Goal: Task Accomplishment & Management: Use online tool/utility

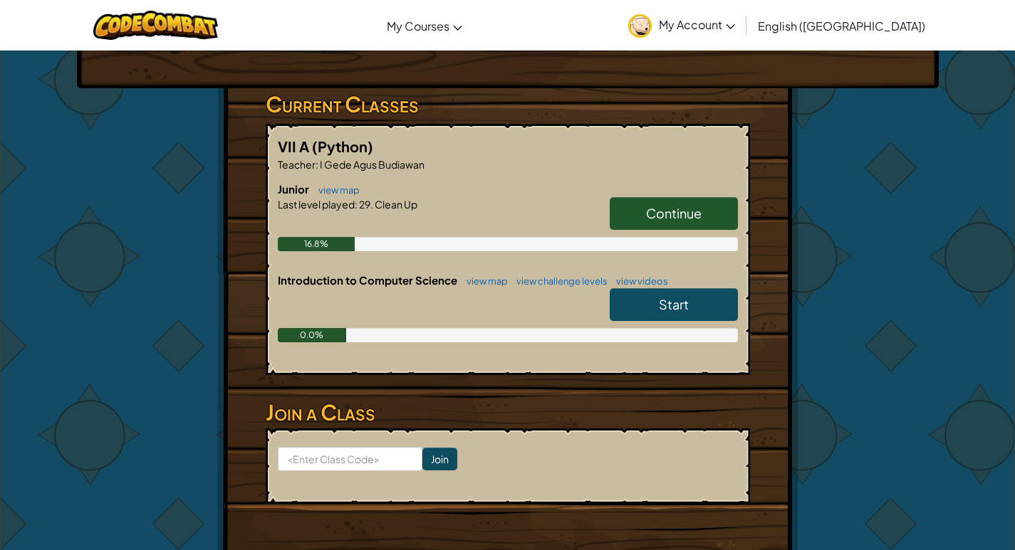
scroll to position [214, 0]
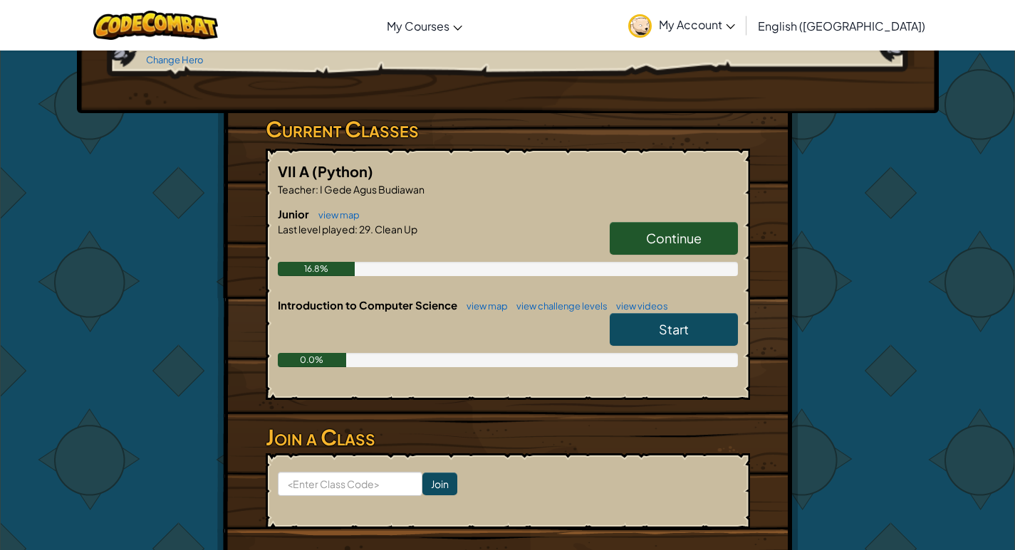
click at [677, 244] on span "Continue" at bounding box center [674, 238] width 56 height 16
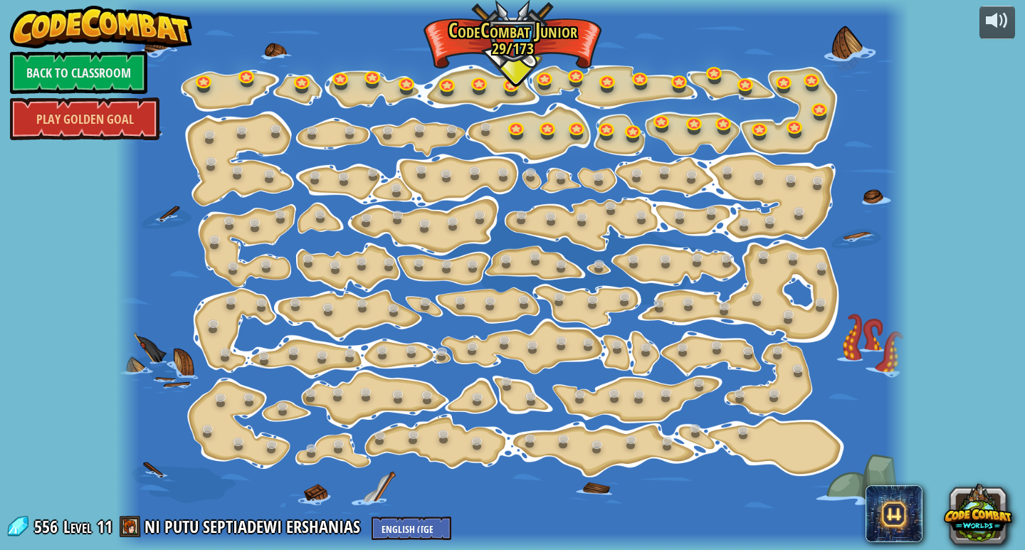
drag, startPoint x: 936, startPoint y: 0, endPoint x: 758, endPoint y: 43, distance: 183.1
click at [758, 43] on div at bounding box center [512, 275] width 793 height 550
drag, startPoint x: 822, startPoint y: 7, endPoint x: 585, endPoint y: 125, distance: 264.0
click at [585, 125] on link at bounding box center [578, 127] width 28 height 28
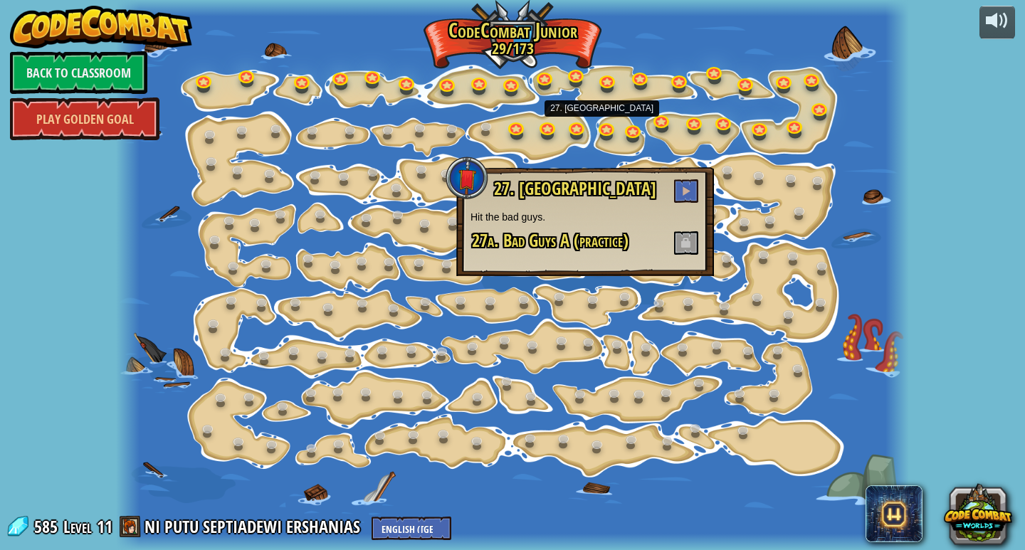
click at [513, 110] on div at bounding box center [512, 275] width 793 height 550
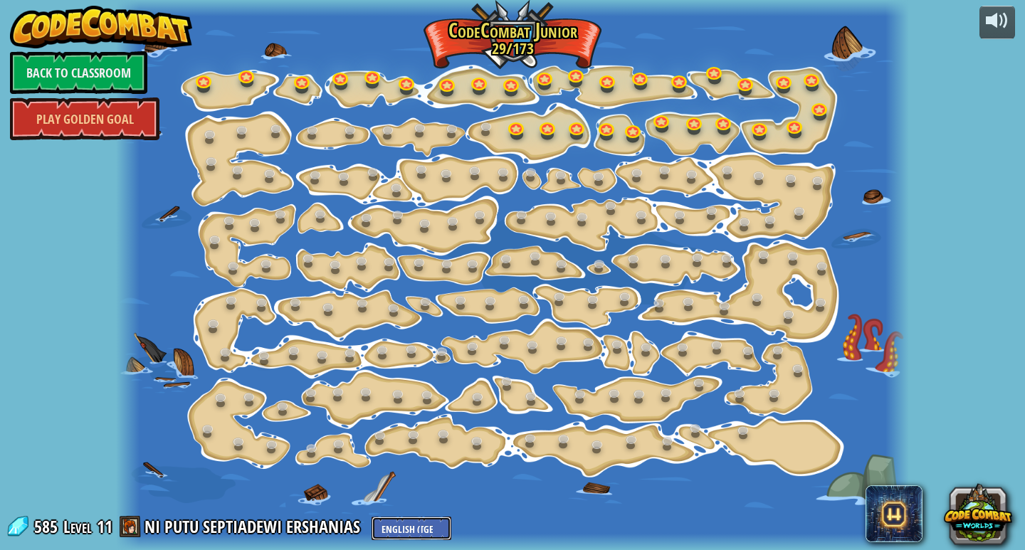
click at [404, 519] on select "English ([GEOGRAPHIC_DATA]) English ([GEOGRAPHIC_DATA]) 简体中文 繁體中文 русский españ…" at bounding box center [412, 528] width 80 height 23
click at [372, 517] on select "English ([GEOGRAPHIC_DATA]) English ([GEOGRAPHIC_DATA]) 简体中文 繁體中文 русский españ…" at bounding box center [412, 528] width 80 height 23
select select "id"
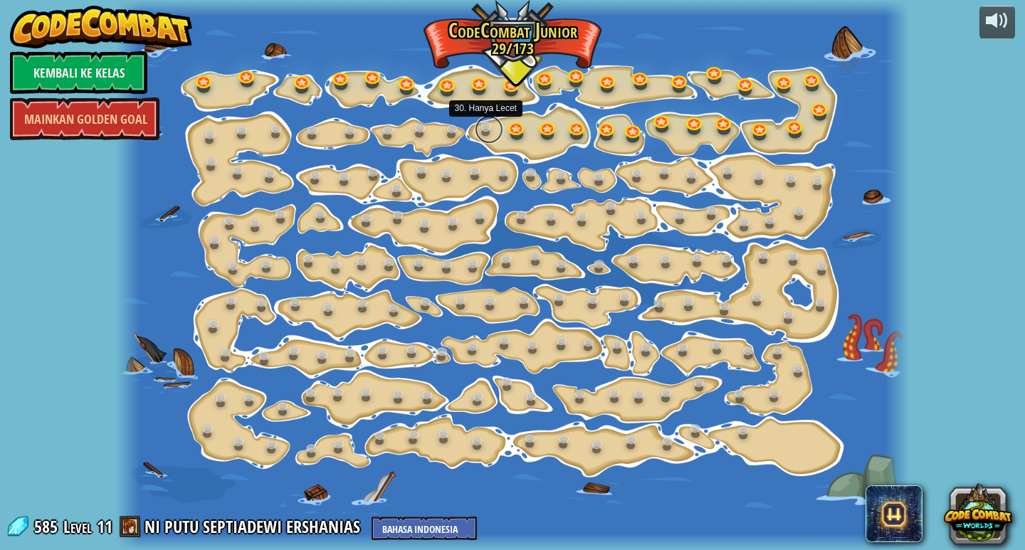
click at [479, 137] on link at bounding box center [489, 129] width 28 height 28
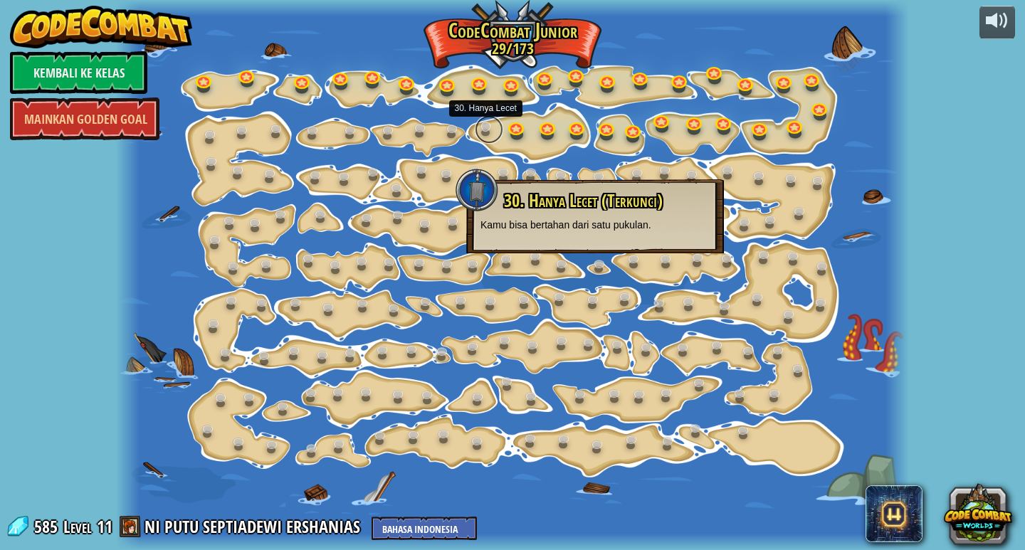
click at [479, 137] on link at bounding box center [489, 129] width 28 height 28
click at [506, 128] on link at bounding box center [517, 126] width 28 height 28
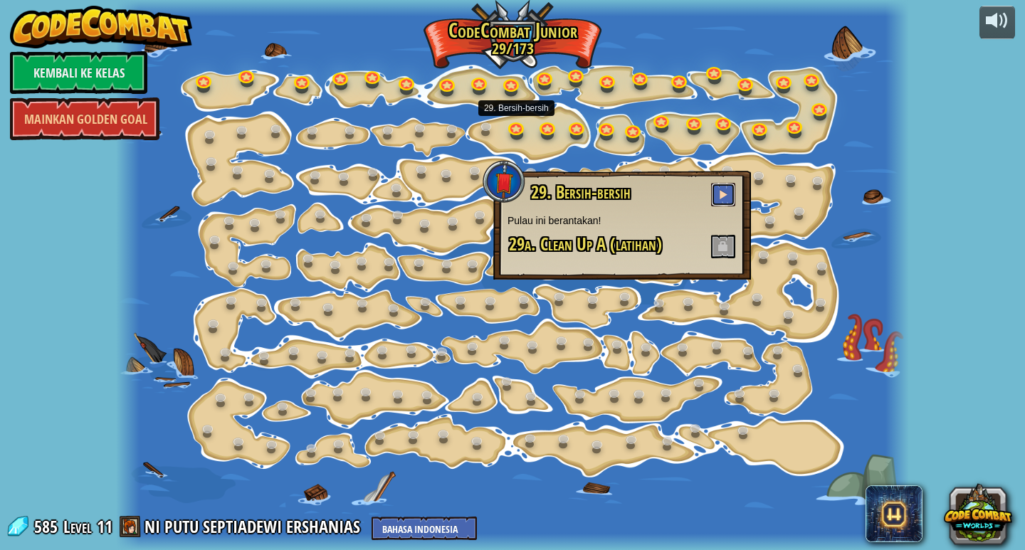
click at [726, 197] on span at bounding box center [724, 194] width 10 height 10
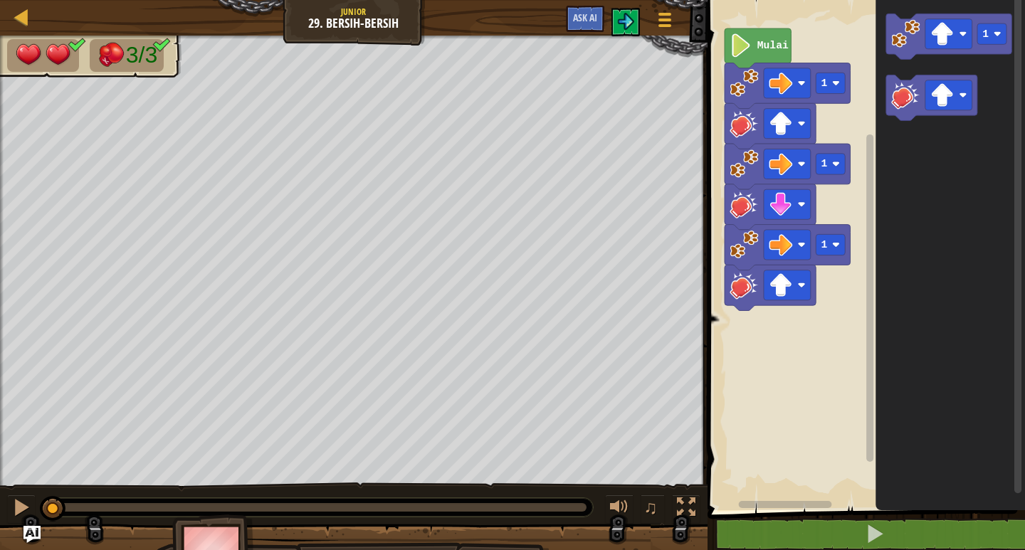
click at [753, 57] on icon "Ruang Kerja Blockly" at bounding box center [758, 48] width 66 height 40
click at [24, 516] on div at bounding box center [21, 507] width 19 height 19
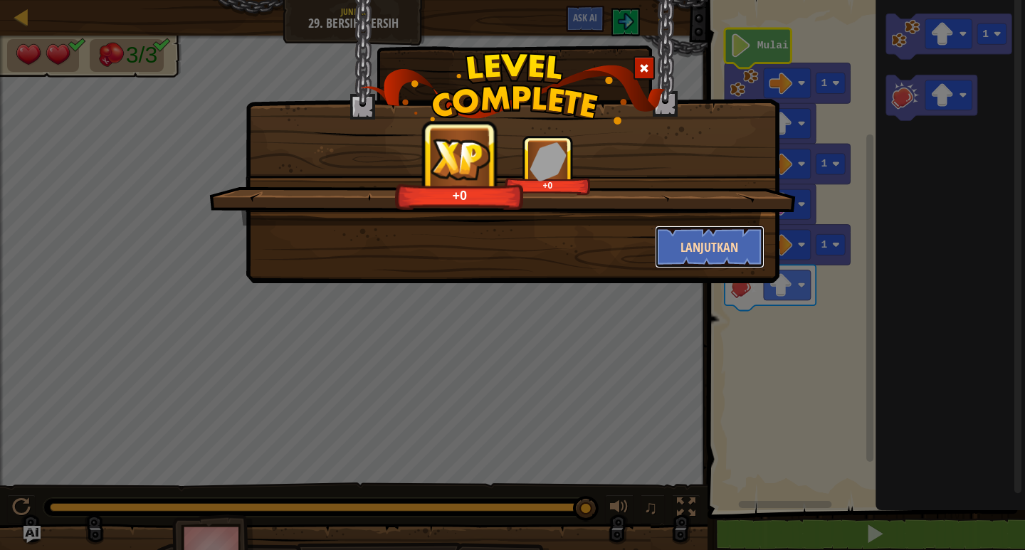
click at [712, 250] on button "Lanjutkan" at bounding box center [710, 247] width 110 height 43
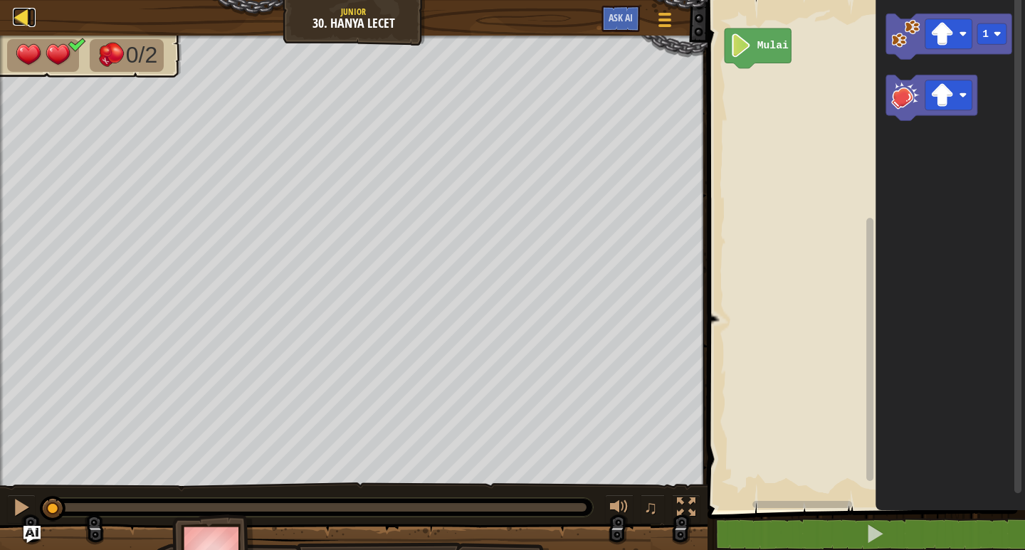
click at [22, 8] on div at bounding box center [22, 17] width 18 height 18
select select "id"
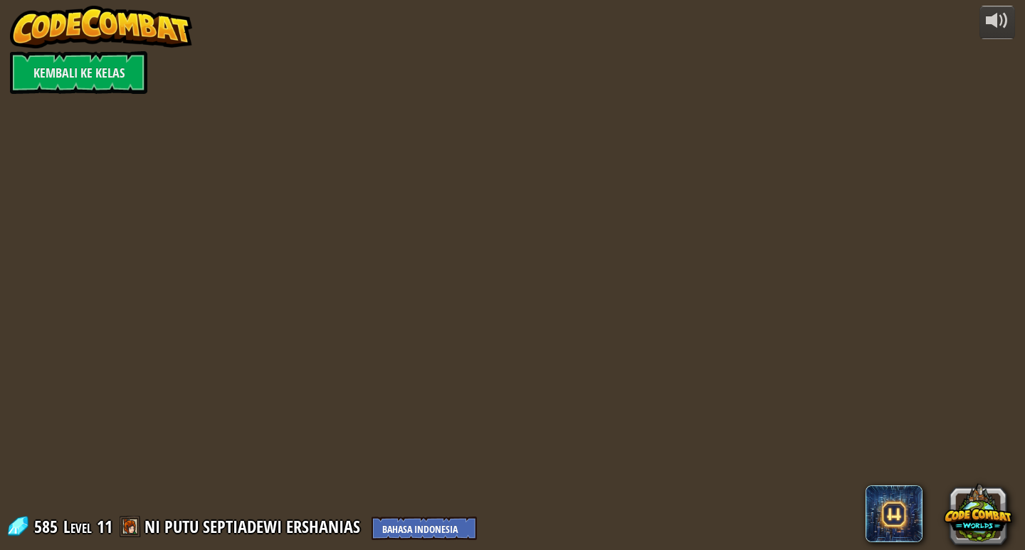
select select "id"
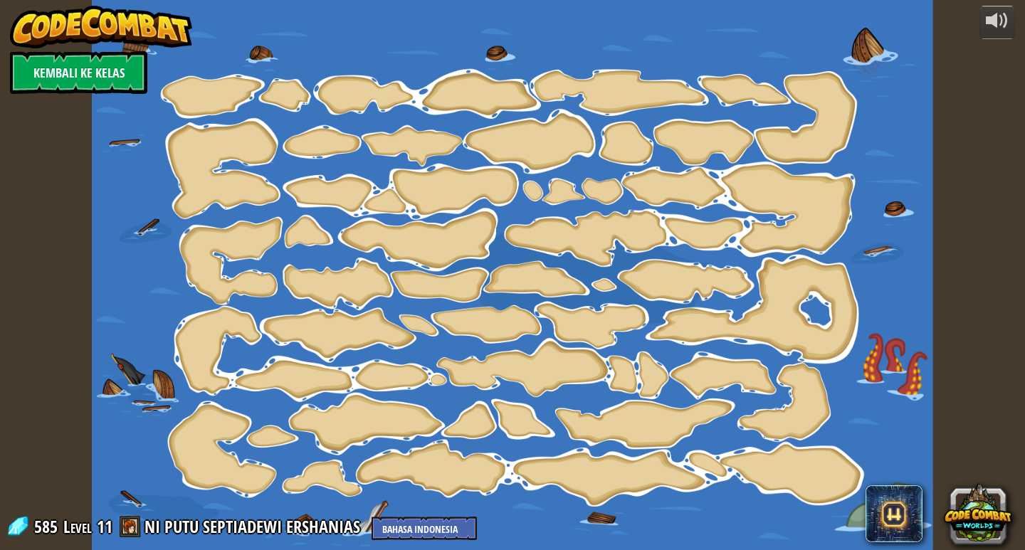
select select "id"
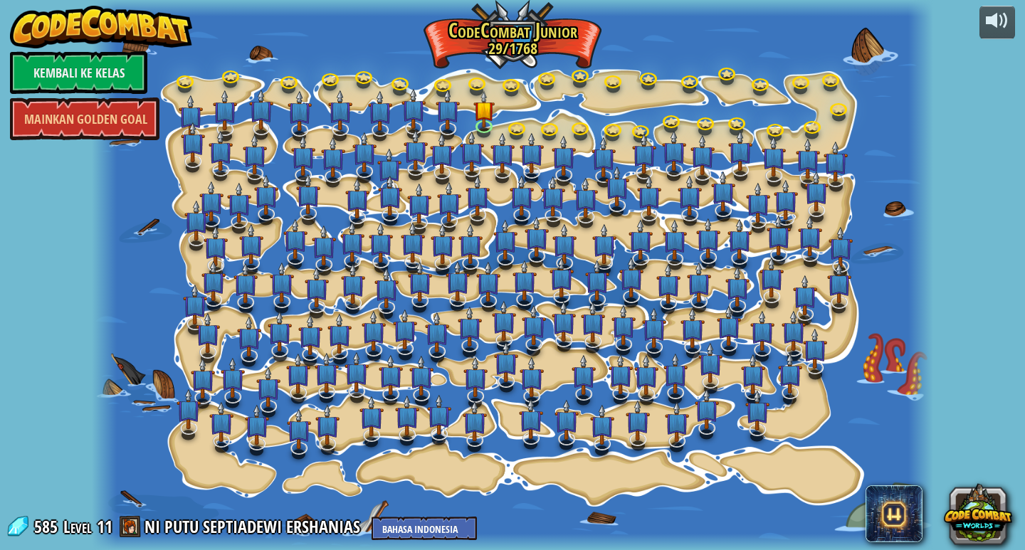
select select "id"
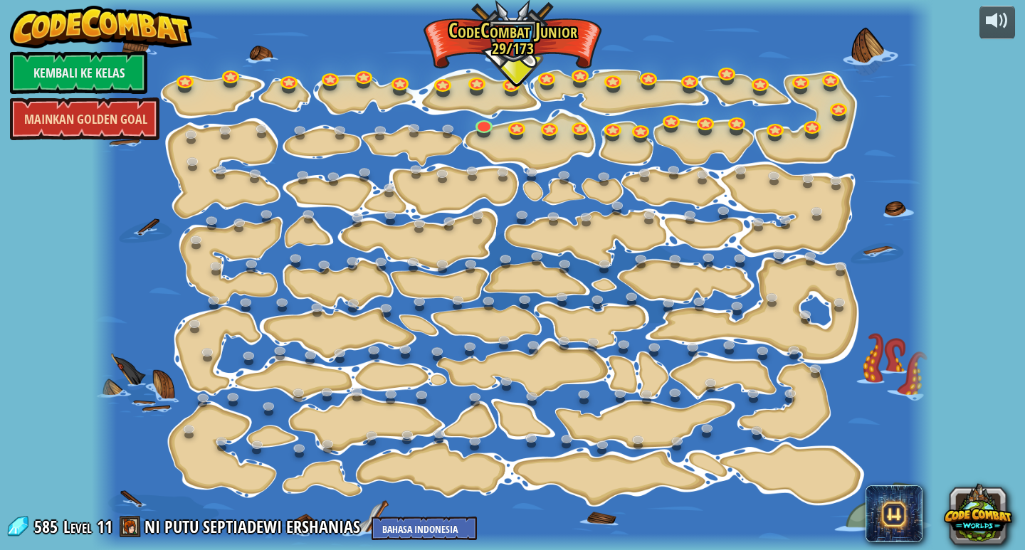
click at [140, 118] on link "Mainkan Golden Goal" at bounding box center [85, 119] width 150 height 43
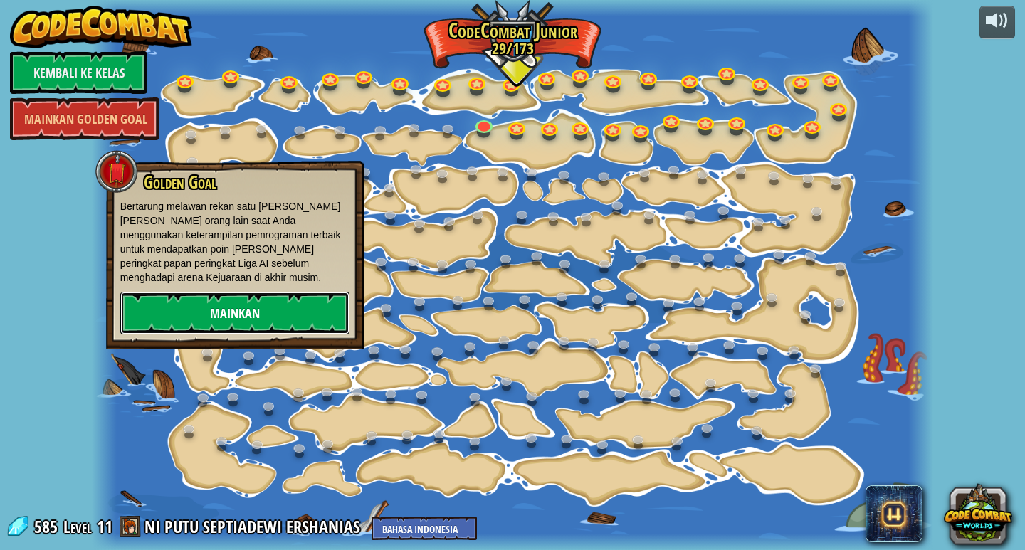
click at [229, 292] on link "Mainkan" at bounding box center [234, 313] width 229 height 43
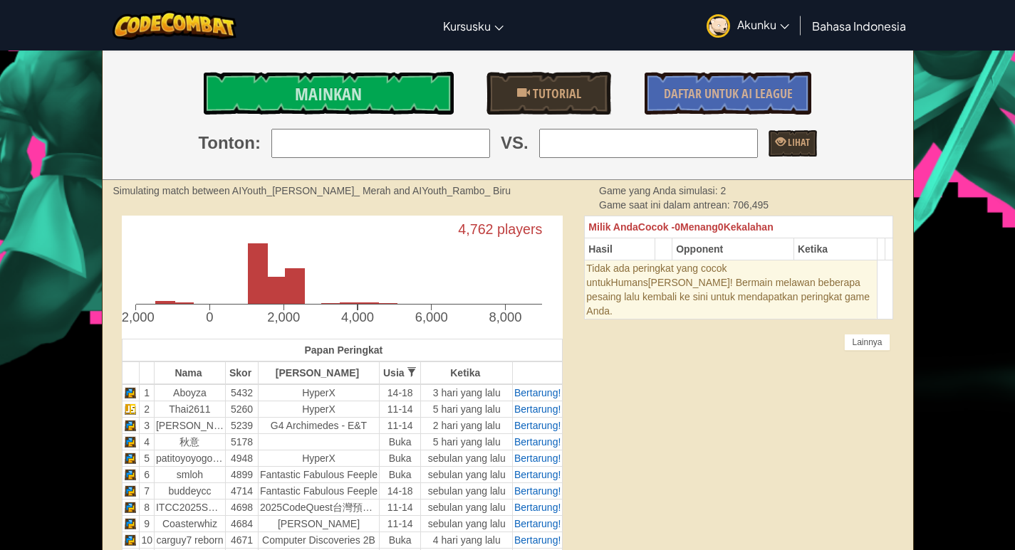
scroll to position [71, 0]
